Goal: Information Seeking & Learning: Learn about a topic

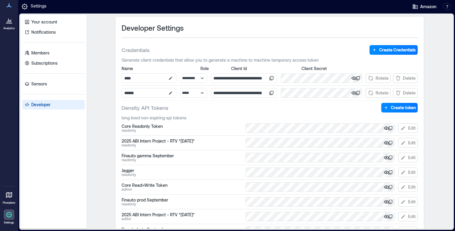
select select "*****"
click at [10, 2] on div at bounding box center [9, 5] width 11 height 11
click at [10, 9] on icon at bounding box center [8, 5] width 7 height 7
click at [10, 22] on icon at bounding box center [9, 21] width 1 height 2
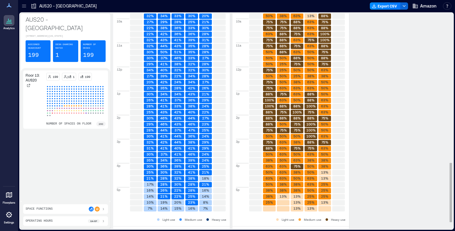
scroll to position [564, 0]
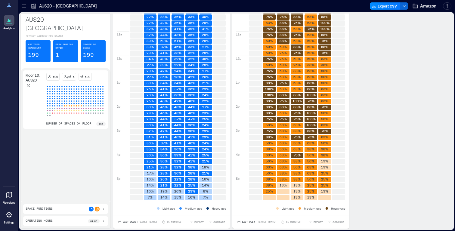
click at [5, 26] on div at bounding box center [9, 20] width 11 height 11
click at [6, 10] on div at bounding box center [9, 5] width 11 height 11
click at [25, 9] on icon at bounding box center [24, 6] width 6 height 6
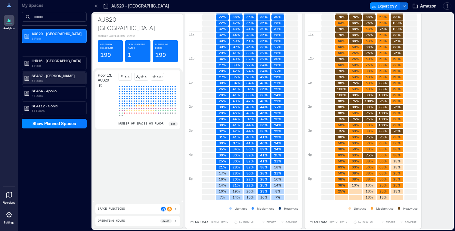
click at [42, 76] on p "SEA37 - [PERSON_NAME]" at bounding box center [57, 75] width 51 height 5
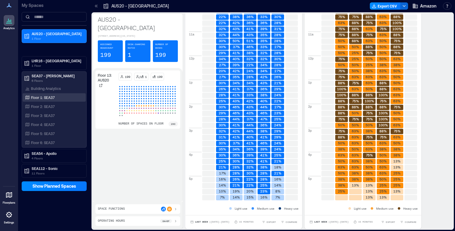
click at [48, 100] on div "Floor 1: SEA37" at bounding box center [53, 97] width 58 height 6
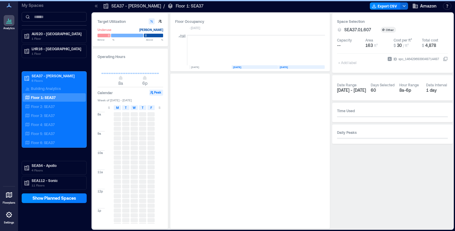
scroll to position [0, 35]
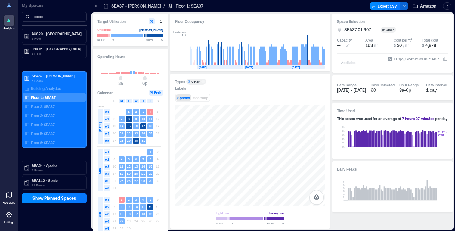
click at [337, 44] on div "Space Selection SEA37.01.607 Other Capacity -- Area 163 ft² Cost per ft² $ 30 /…" at bounding box center [392, 43] width 120 height 59
